Goal: Task Accomplishment & Management: Use online tool/utility

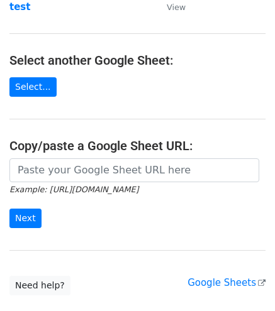
scroll to position [119, 0]
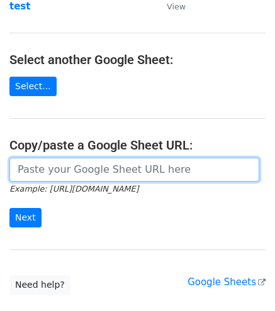
click at [154, 170] on input "url" at bounding box center [133, 170] width 249 height 24
paste input "[URL][DOMAIN_NAME]"
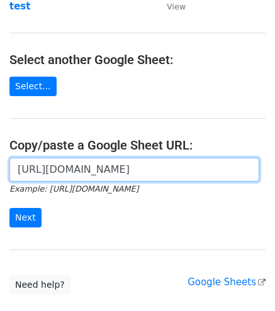
scroll to position [0, 273]
type input "[URL][DOMAIN_NAME]"
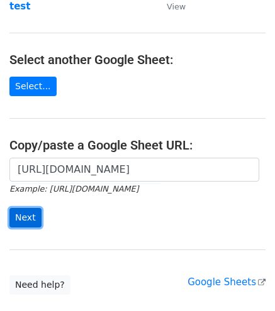
scroll to position [0, 0]
click at [21, 217] on input "Next" at bounding box center [25, 217] width 32 height 19
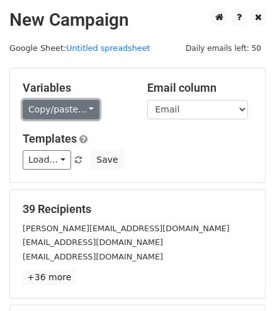
click at [59, 106] on link "Copy/paste..." at bounding box center [61, 109] width 77 height 19
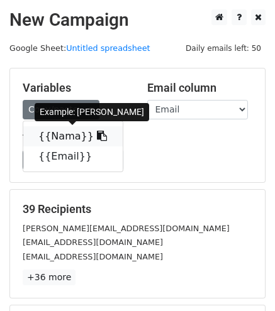
click at [51, 142] on link "{{Nama}}" at bounding box center [72, 136] width 99 height 20
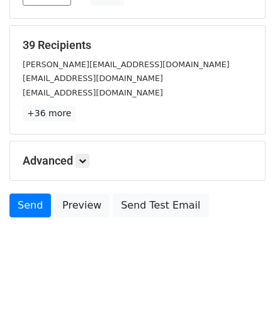
scroll to position [173, 0]
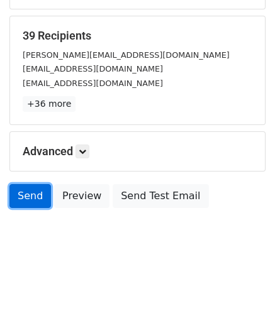
click at [33, 194] on link "Send" at bounding box center [29, 196] width 41 height 24
